Goal: Complete application form

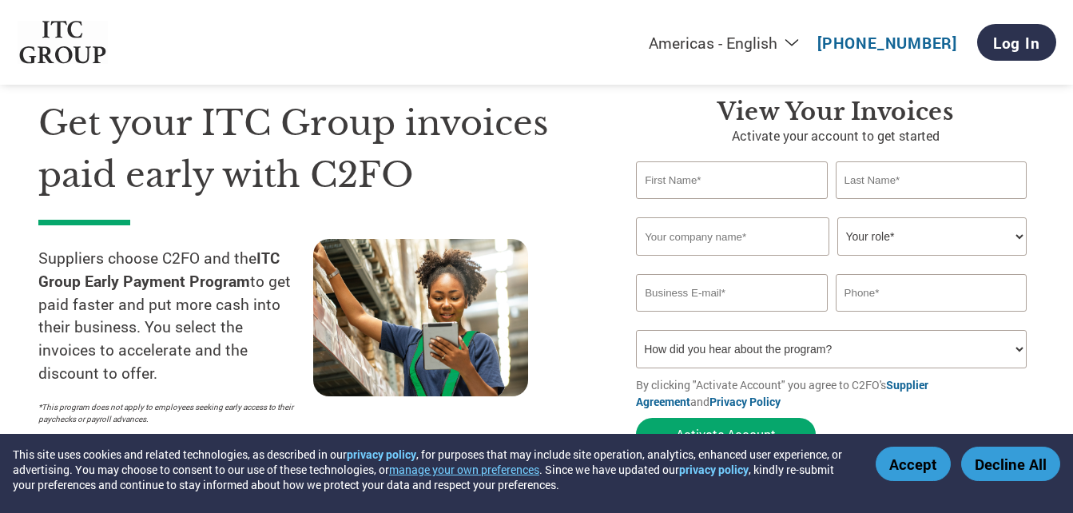
scroll to position [80, 0]
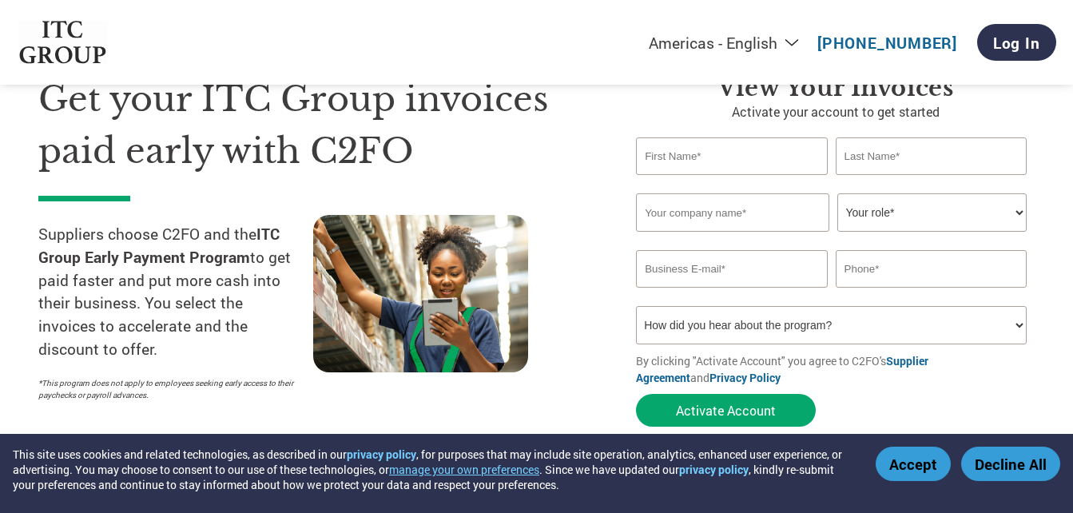
click at [707, 165] on input "text" at bounding box center [731, 156] width 191 height 38
type input "GAURAV"
click at [874, 158] on input "text" at bounding box center [931, 156] width 191 height 38
type input "[PERSON_NAME]"
click at [788, 207] on input "text" at bounding box center [732, 212] width 193 height 38
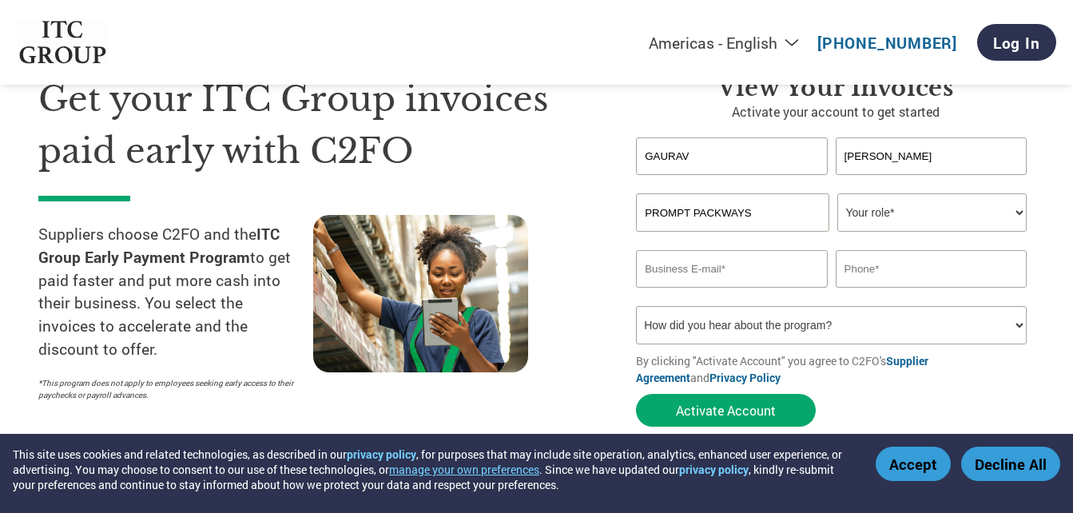
type input "PROMPT PACKWAYS"
click at [892, 213] on select "Your role* CFO Controller Credit Manager Finance Director Treasurer CEO Preside…" at bounding box center [931, 212] width 189 height 38
select select "OWNER_FOUNDER"
click at [837, 193] on select "Your role* CFO Controller Credit Manager Finance Director Treasurer CEO Preside…" at bounding box center [931, 212] width 189 height 38
click at [715, 275] on input "email" at bounding box center [731, 269] width 191 height 38
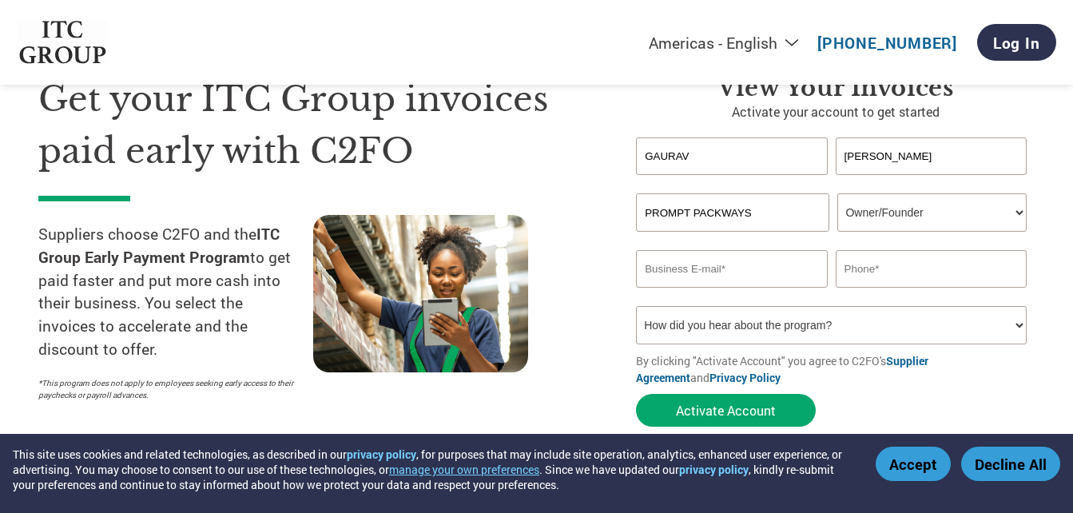
type input "[EMAIL_ADDRESS][DOMAIN_NAME]"
type input "09711179807"
click at [1018, 321] on select "How did you hear about the program? Received a letter Email Social Media Online…" at bounding box center [831, 325] width 391 height 38
click at [1006, 212] on select "Your role* CFO Controller Credit Manager Finance Director Treasurer CEO Preside…" at bounding box center [931, 212] width 189 height 38
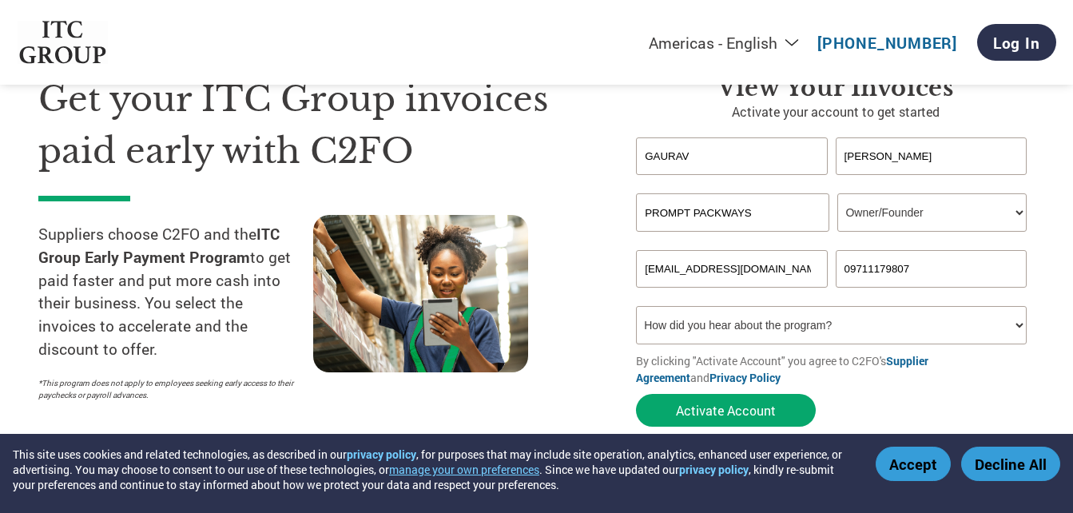
select select "ACCOUNTS_RECEIVABLE"
click at [837, 193] on select "Your role* CFO Controller Credit Manager Finance Director Treasurer CEO Preside…" at bounding box center [931, 212] width 189 height 38
click at [713, 154] on input "GAURAV" at bounding box center [731, 156] width 191 height 38
type input "G"
type input "KHAYATI"
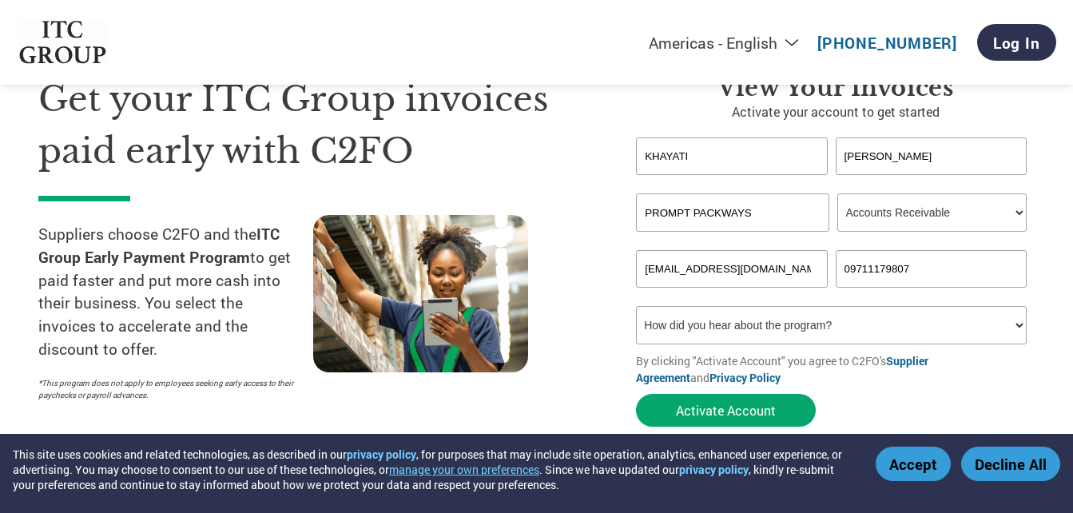
click at [879, 155] on input "[PERSON_NAME]" at bounding box center [931, 156] width 191 height 38
type input "MALHOTRA"
click at [786, 327] on select "How did you hear about the program? Received a letter Email Social Media Online…" at bounding box center [831, 325] width 391 height 38
select select "Email"
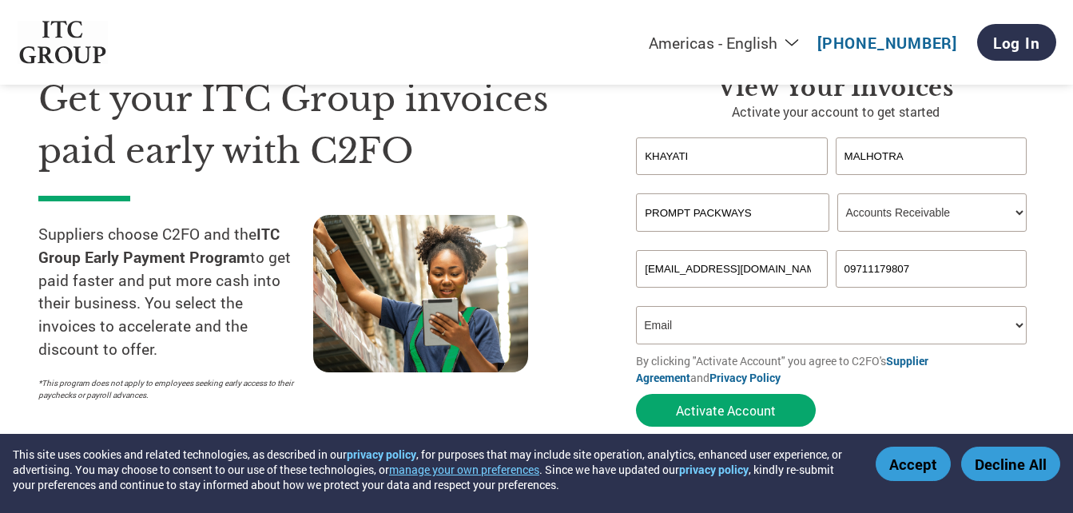
click at [636, 306] on select "How did you hear about the program? Received a letter Email Social Media Online…" at bounding box center [831, 325] width 391 height 38
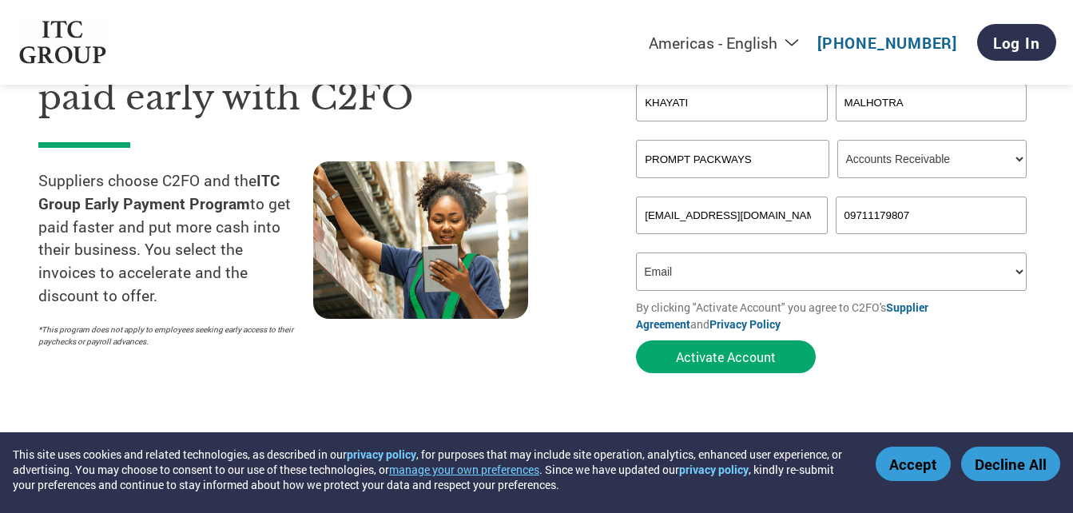
scroll to position [160, 0]
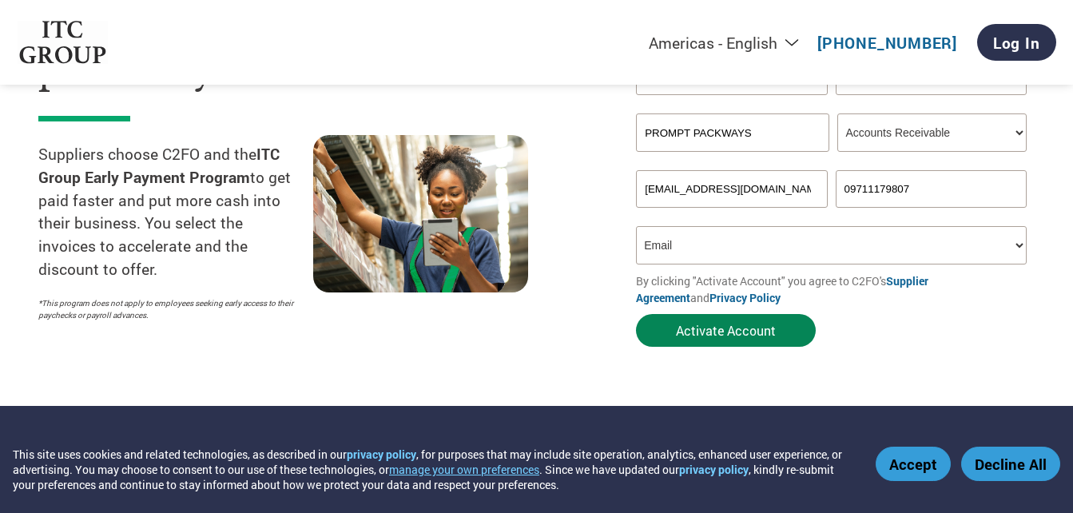
click at [745, 332] on button "Activate Account" at bounding box center [726, 330] width 180 height 33
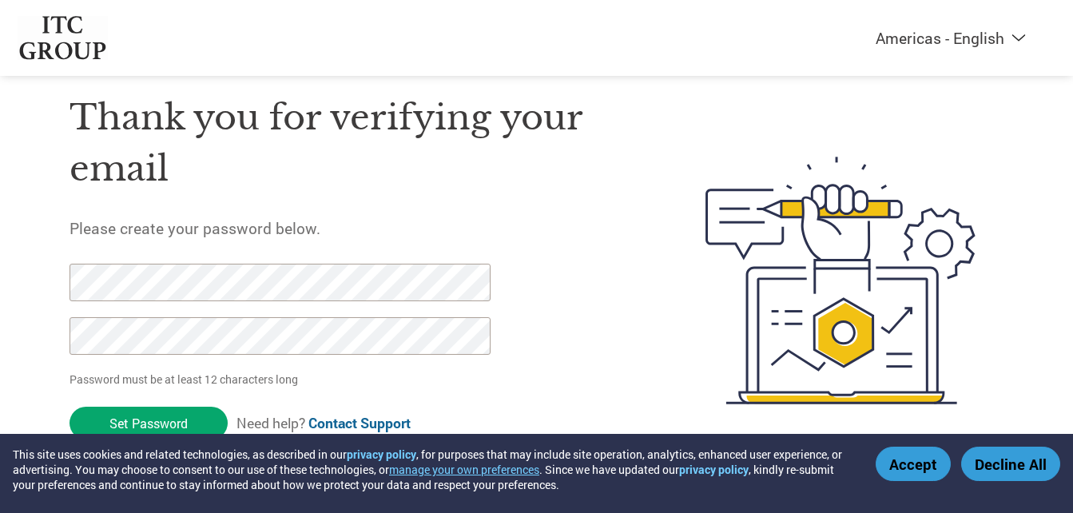
scroll to position [54, 0]
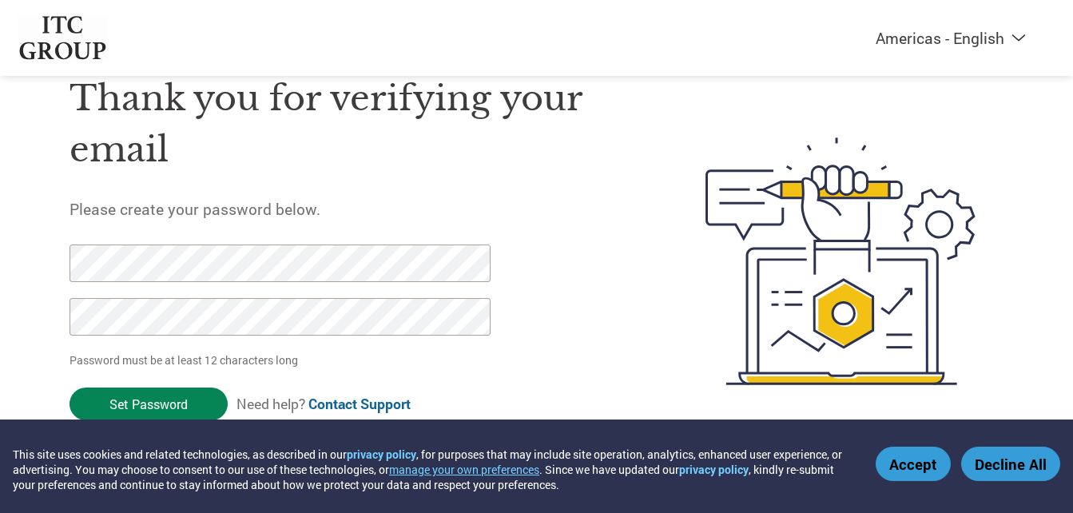
click at [171, 391] on input "Set Password" at bounding box center [148, 403] width 158 height 33
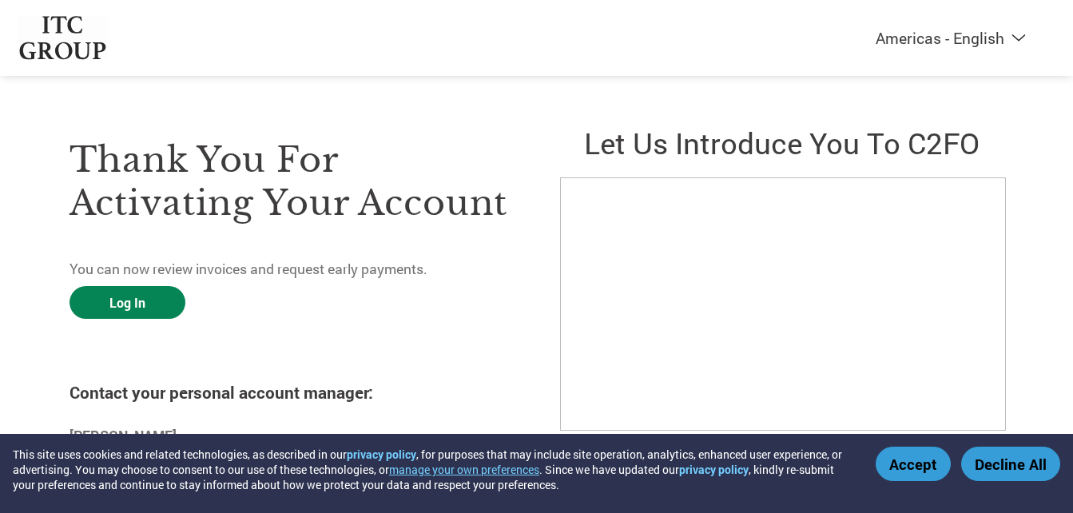
click at [143, 300] on link "Log In" at bounding box center [127, 302] width 116 height 33
